Goal: Task Accomplishment & Management: Complete application form

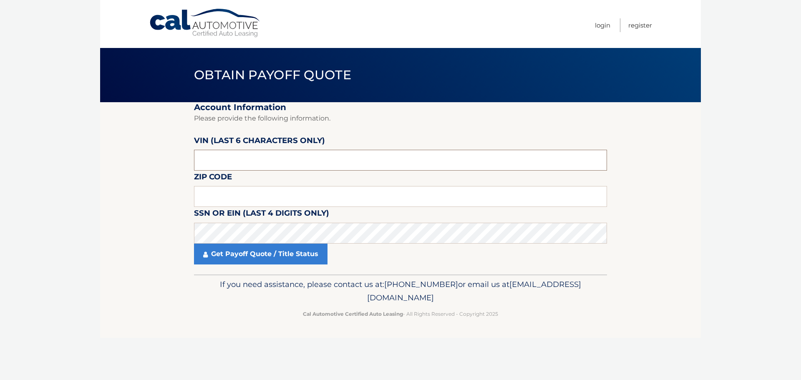
click at [236, 160] on input "text" at bounding box center [400, 160] width 413 height 21
click at [245, 166] on input "text" at bounding box center [400, 160] width 413 height 21
type input "9280**"
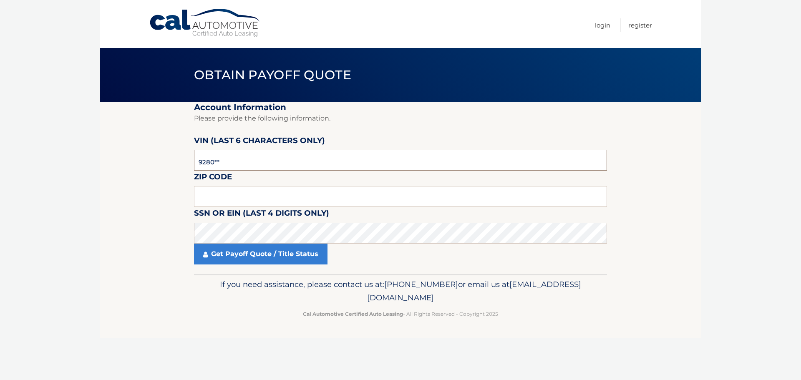
drag, startPoint x: 245, startPoint y: 166, endPoint x: 215, endPoint y: 163, distance: 29.8
click at [215, 163] on input "9280**" at bounding box center [400, 160] width 413 height 21
drag, startPoint x: 236, startPoint y: 162, endPoint x: 189, endPoint y: 161, distance: 46.7
click at [189, 161] on section "Account Information Please provide the following information. VIN (last 6 chara…" at bounding box center [400, 188] width 601 height 172
click at [215, 196] on input "text" at bounding box center [400, 196] width 413 height 21
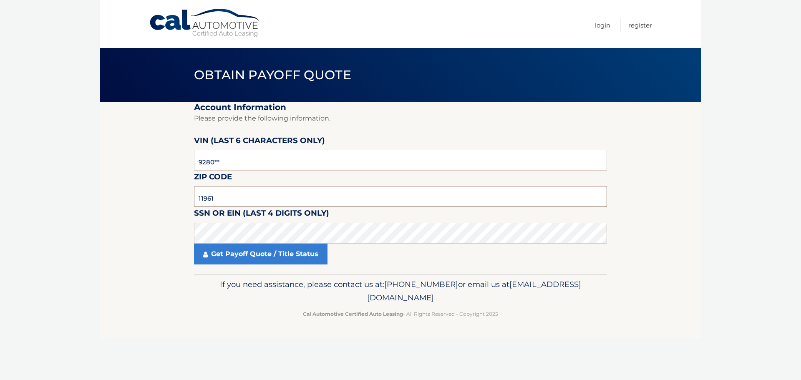
type input "11961"
click button "For Originating Dealer" at bounding box center [0, 0] width 0 height 0
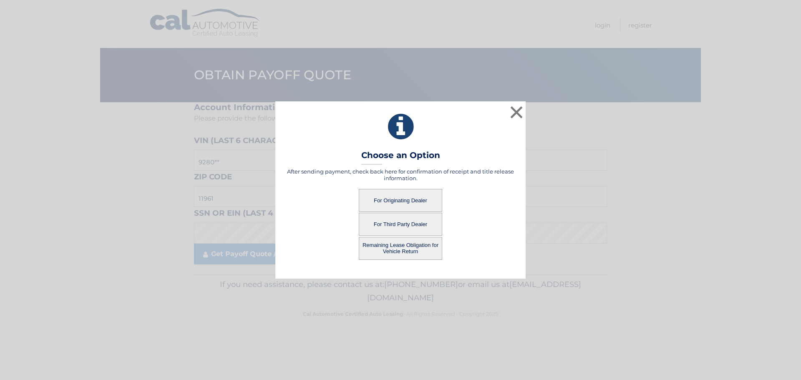
click at [378, 200] on button "For Originating Dealer" at bounding box center [400, 200] width 83 height 23
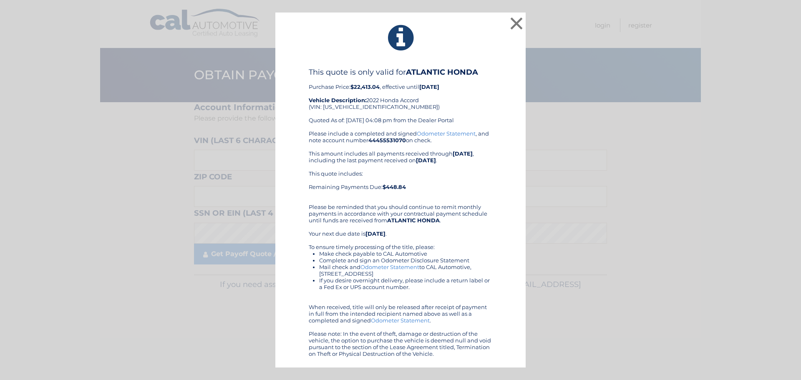
drag, startPoint x: 307, startPoint y: 39, endPoint x: 367, endPoint y: 229, distance: 199.6
click at [466, 362] on div "× This quote is only valid for ATLANTIC HONDA Purchase Price: $22,413.04 , effe…" at bounding box center [400, 190] width 250 height 355
